Goal: Information Seeking & Learning: Learn about a topic

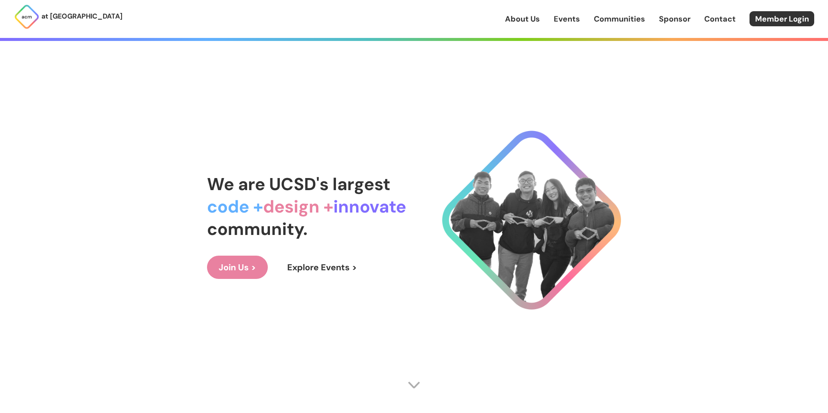
click at [571, 21] on link "Events" at bounding box center [567, 18] width 26 height 11
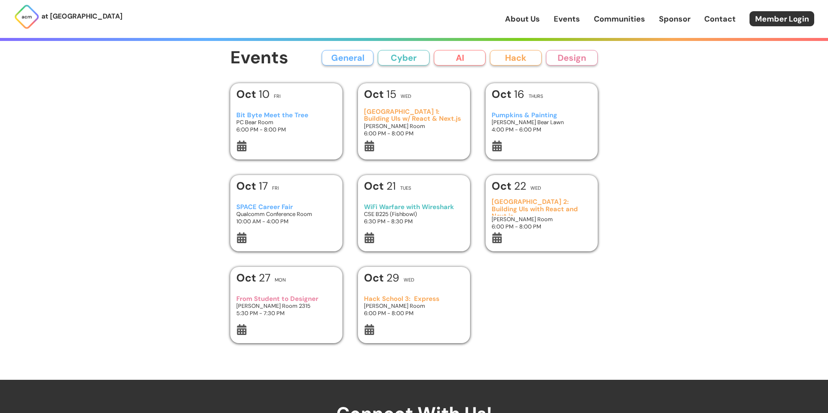
click at [326, 209] on h3 "SPACE Career Fair" at bounding box center [286, 207] width 100 height 7
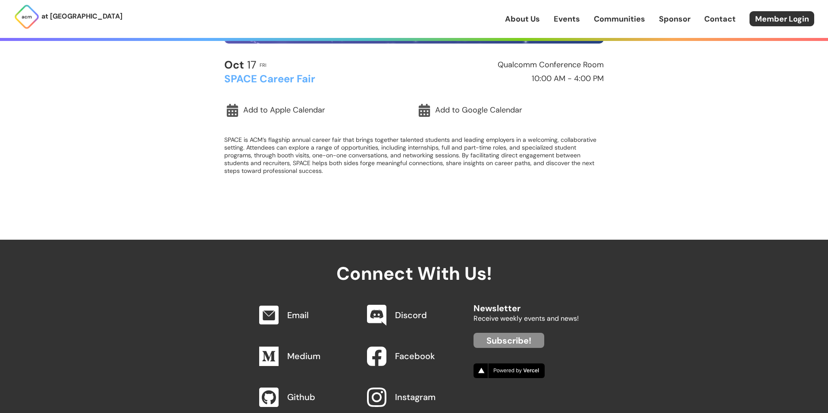
scroll to position [247, 0]
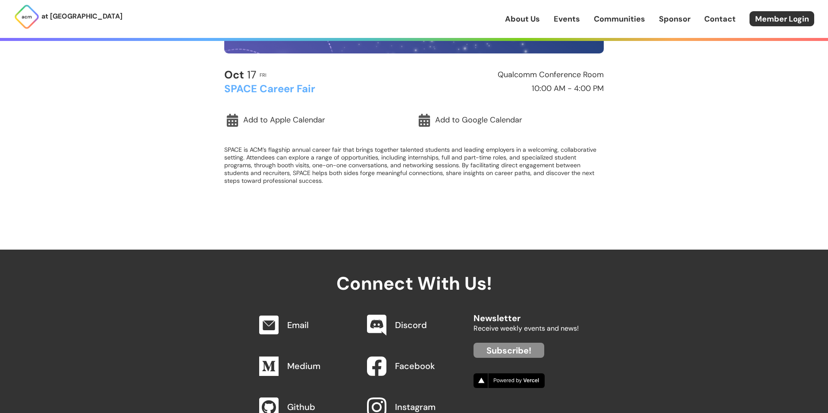
click at [279, 88] on h2 "SPACE Career Fair" at bounding box center [317, 88] width 186 height 11
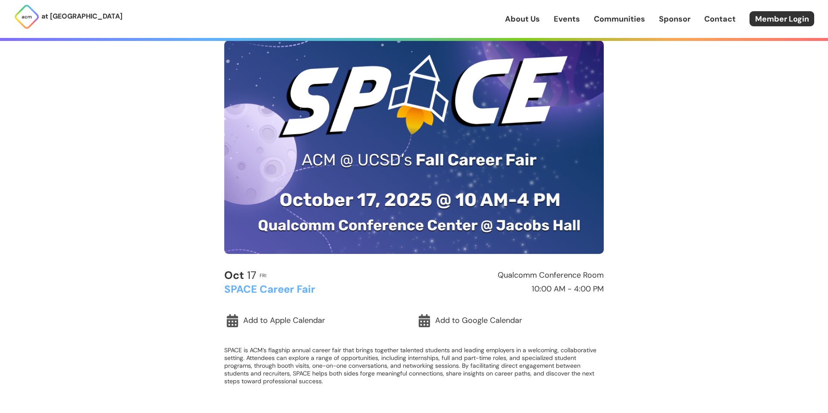
scroll to position [0, 0]
